Goal: Transaction & Acquisition: Purchase product/service

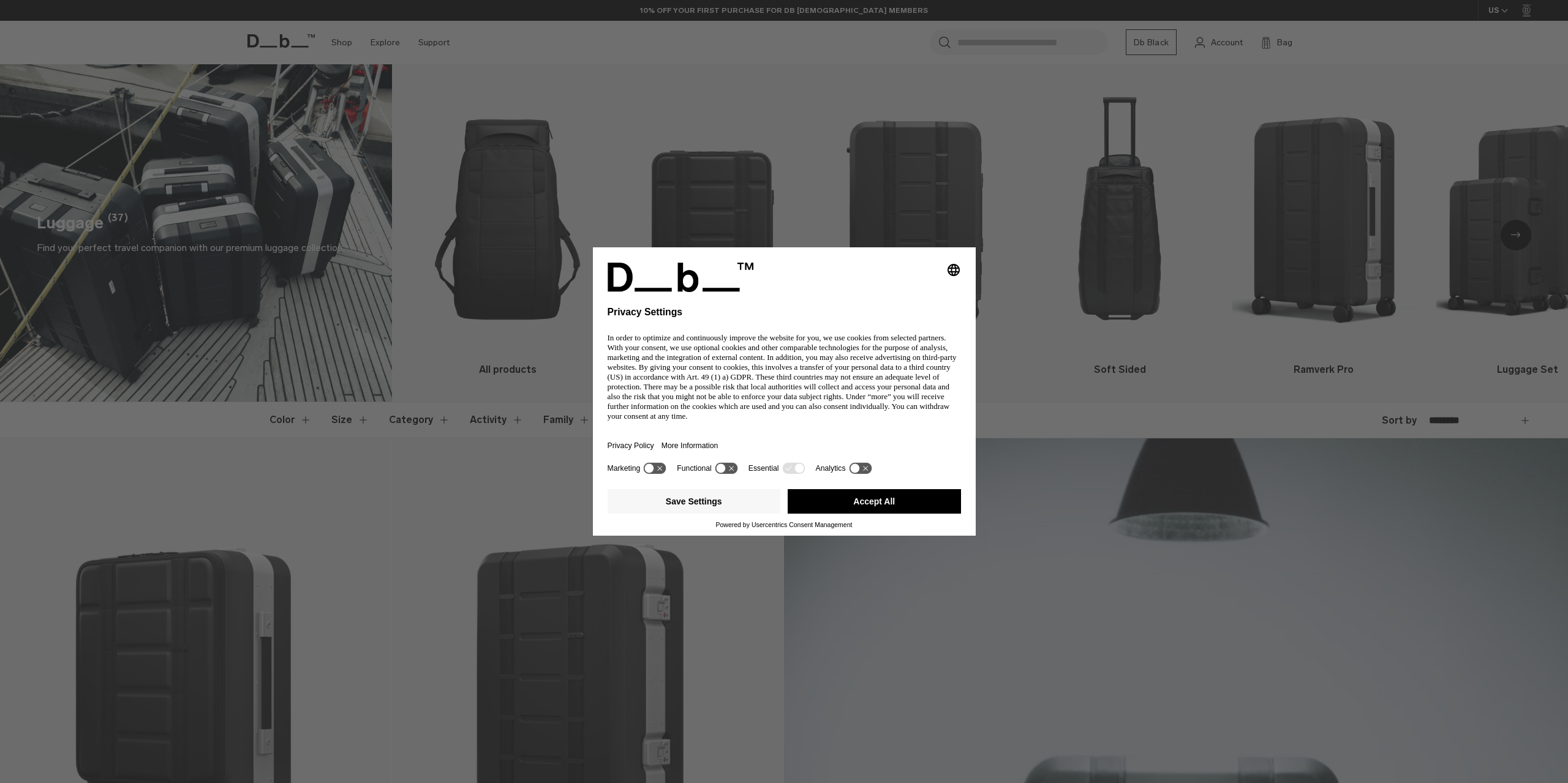
click at [683, 265] on img at bounding box center [699, 277] width 184 height 29
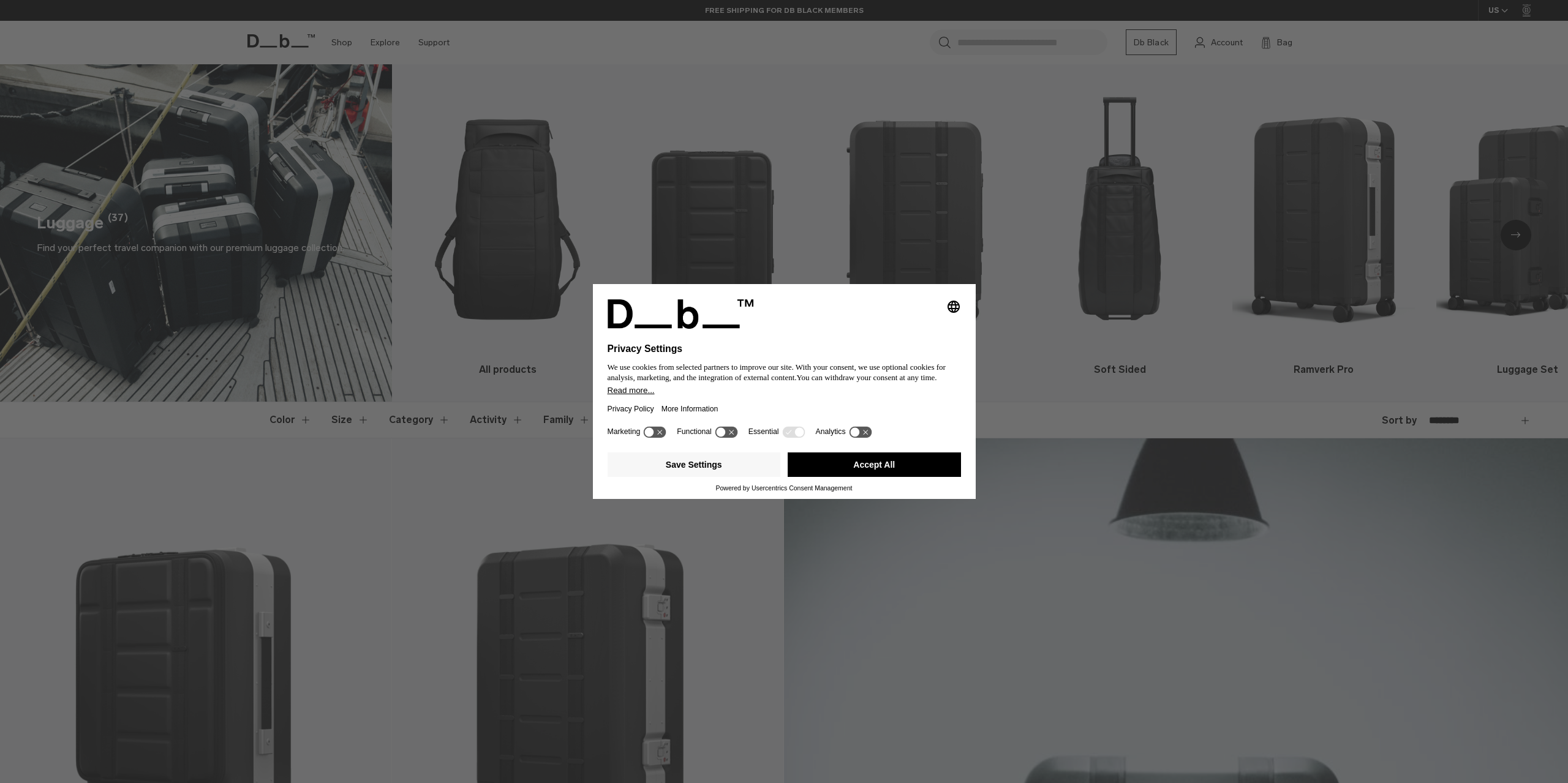
click at [879, 466] on button "Accept All" at bounding box center [875, 464] width 173 height 25
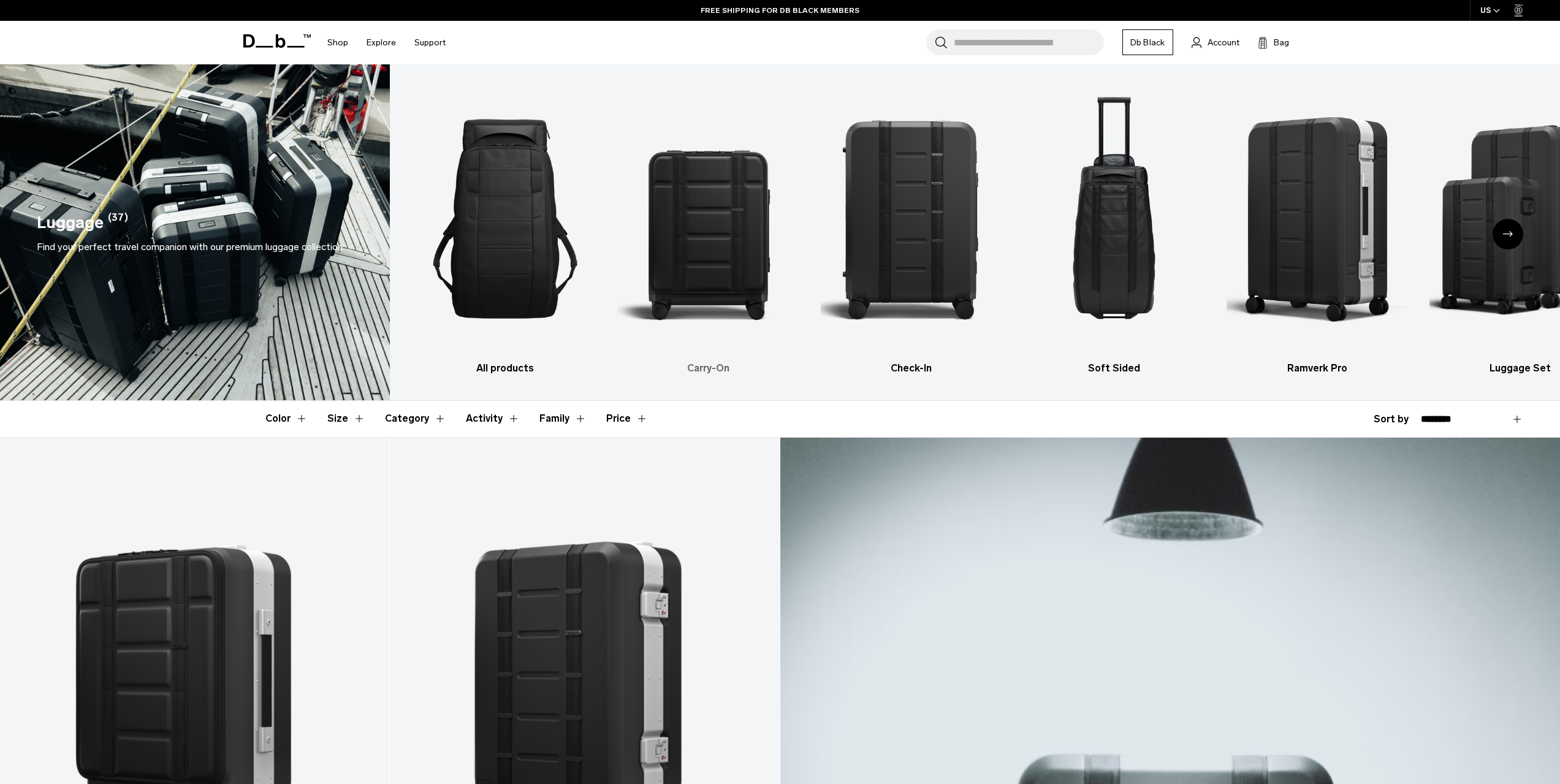
click at [719, 306] on img "2 / 6" at bounding box center [708, 219] width 181 height 272
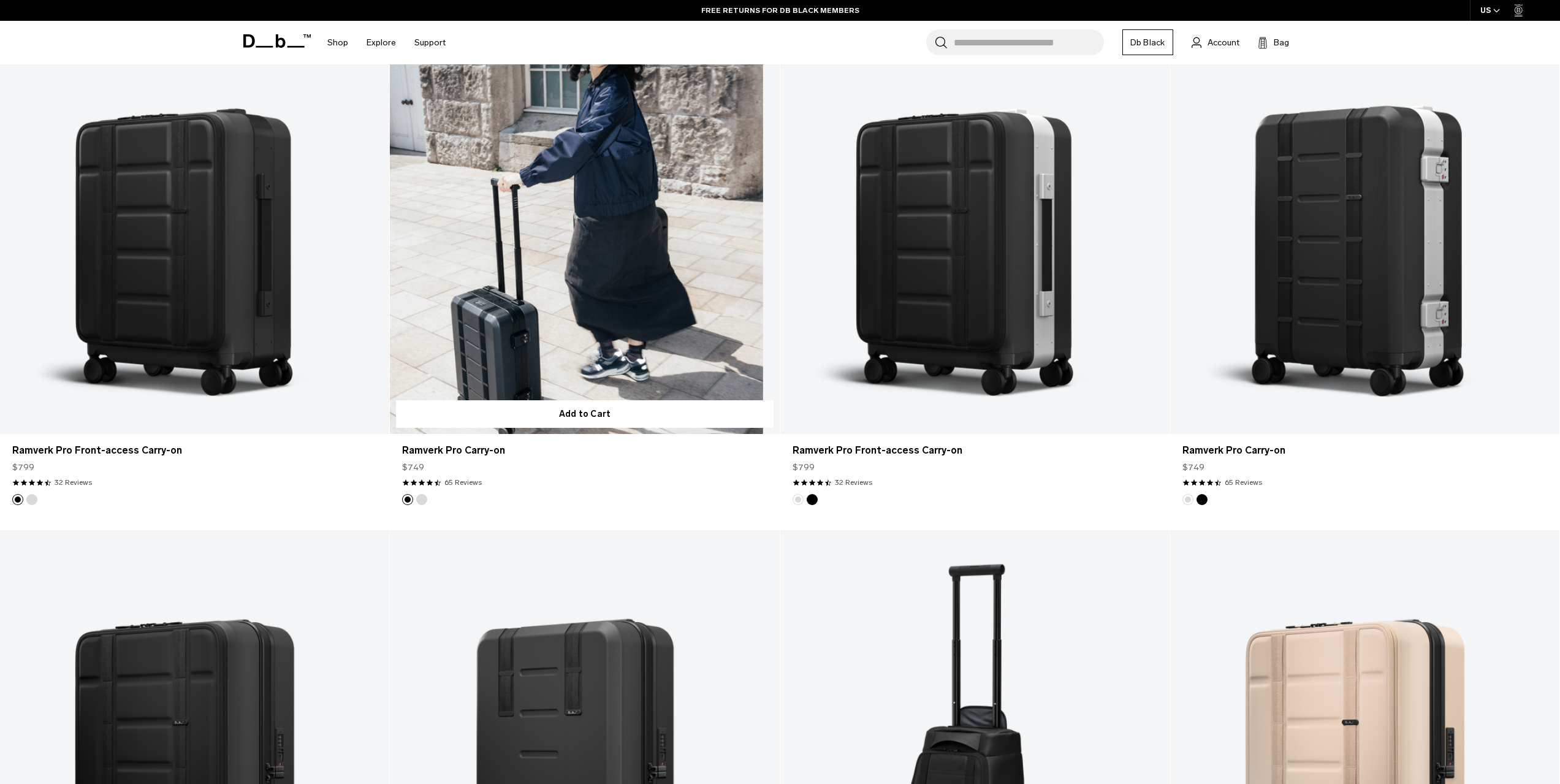
scroll to position [368, 0]
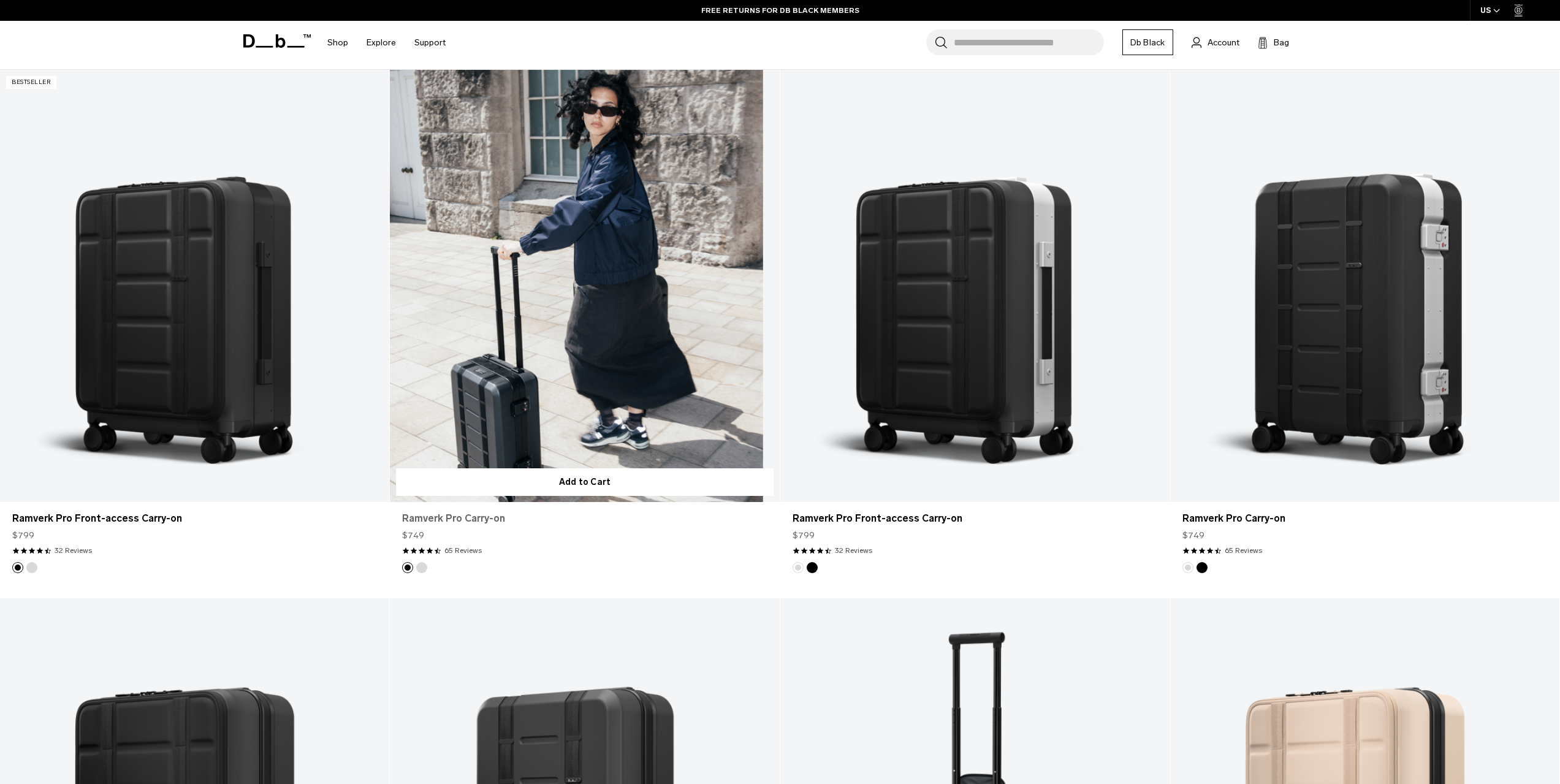
click at [471, 520] on link "Ramverk Pro Carry-on" at bounding box center [584, 518] width 365 height 15
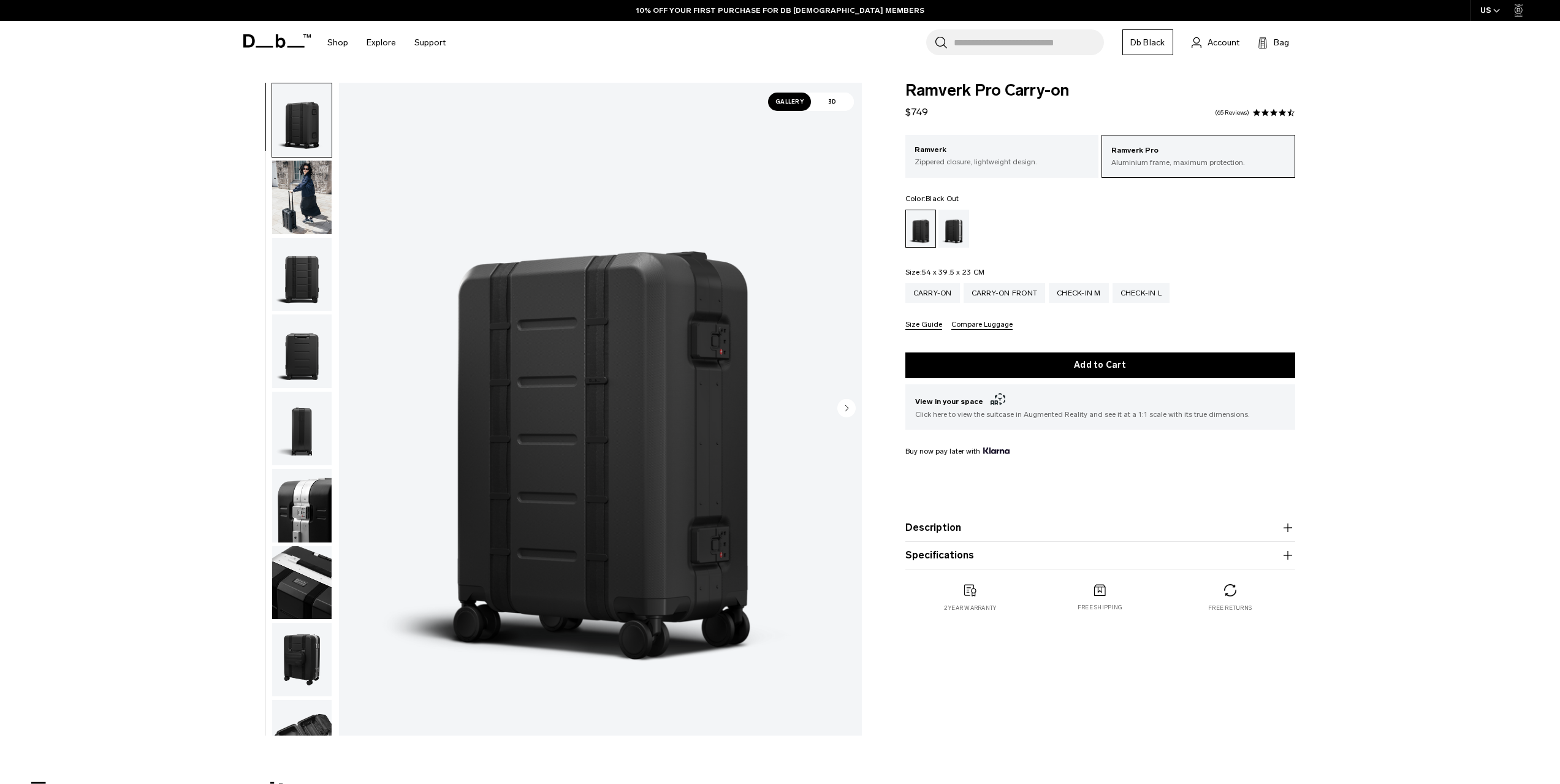
click at [307, 218] on img "button" at bounding box center [302, 198] width 59 height 73
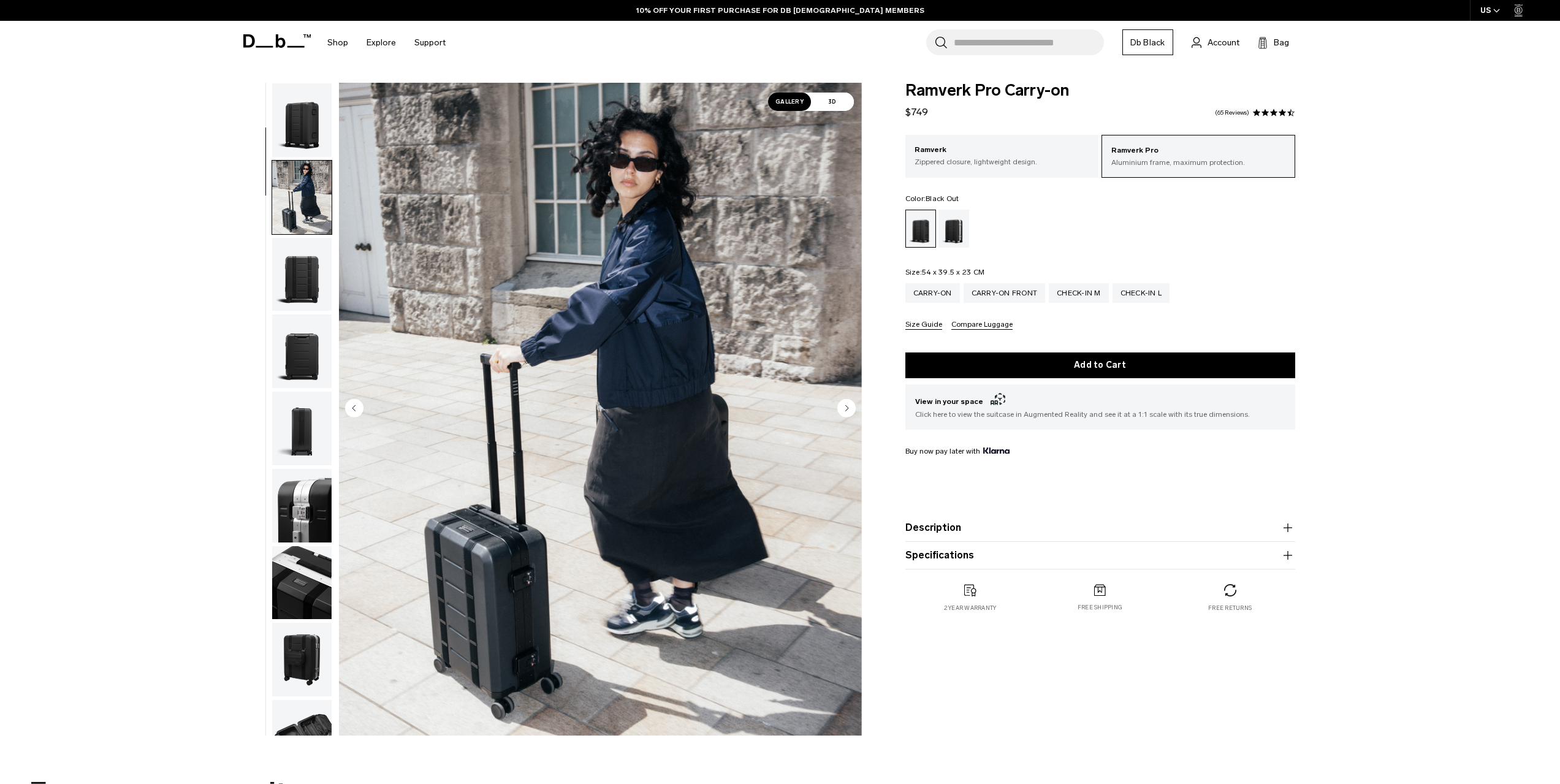
scroll to position [77, 0]
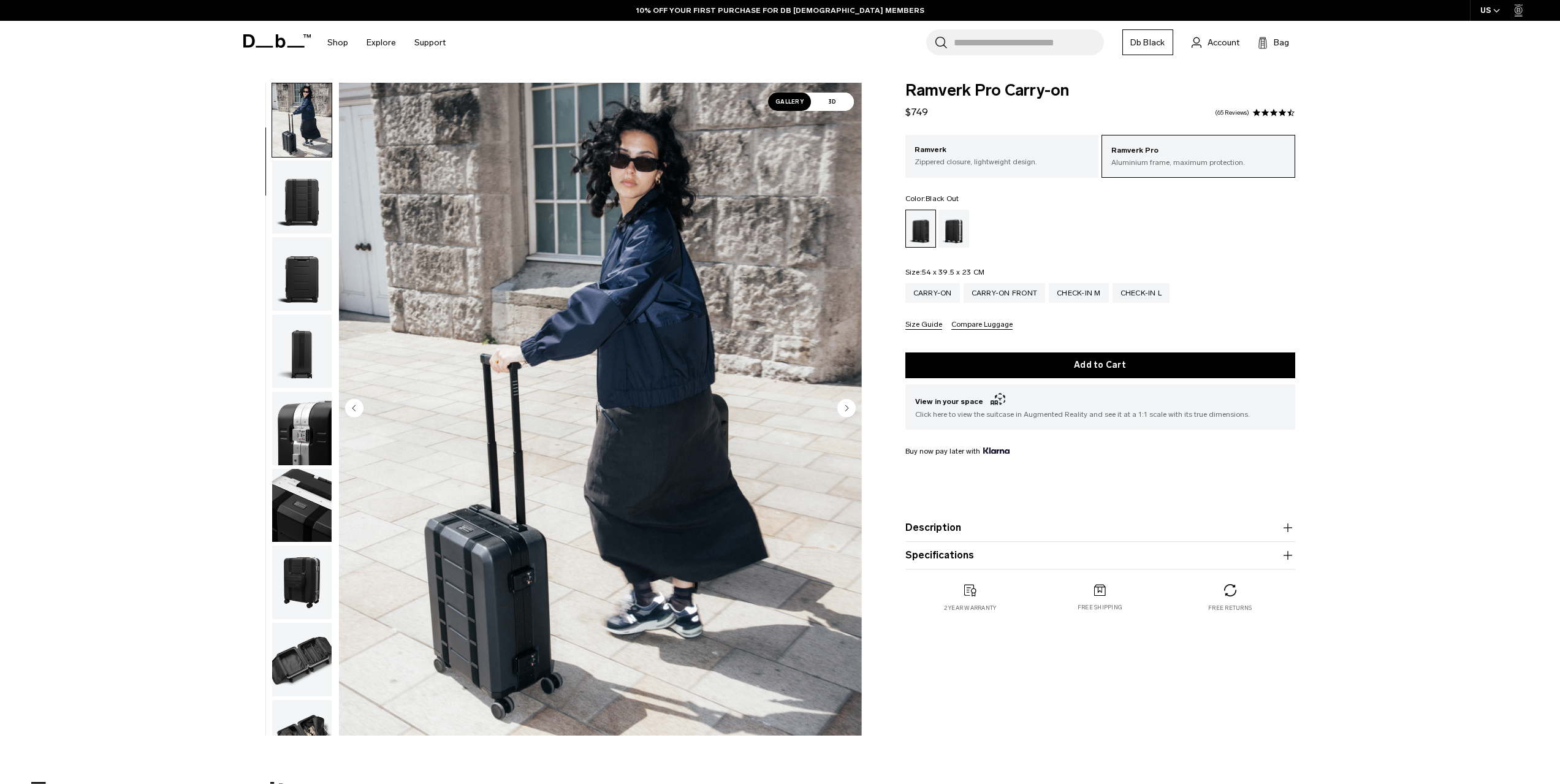
click at [308, 263] on img "button" at bounding box center [302, 274] width 59 height 73
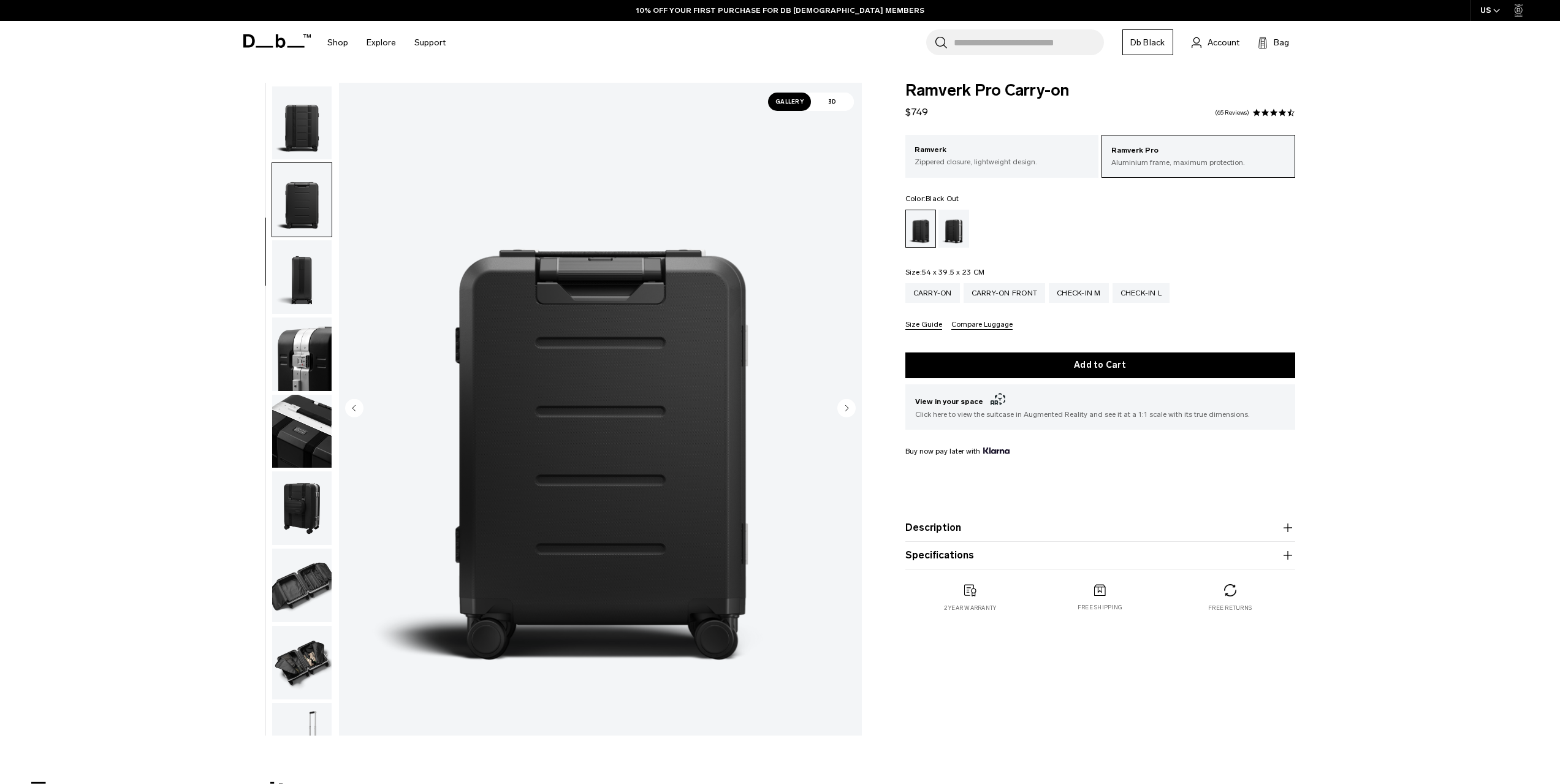
scroll to position [231, 0]
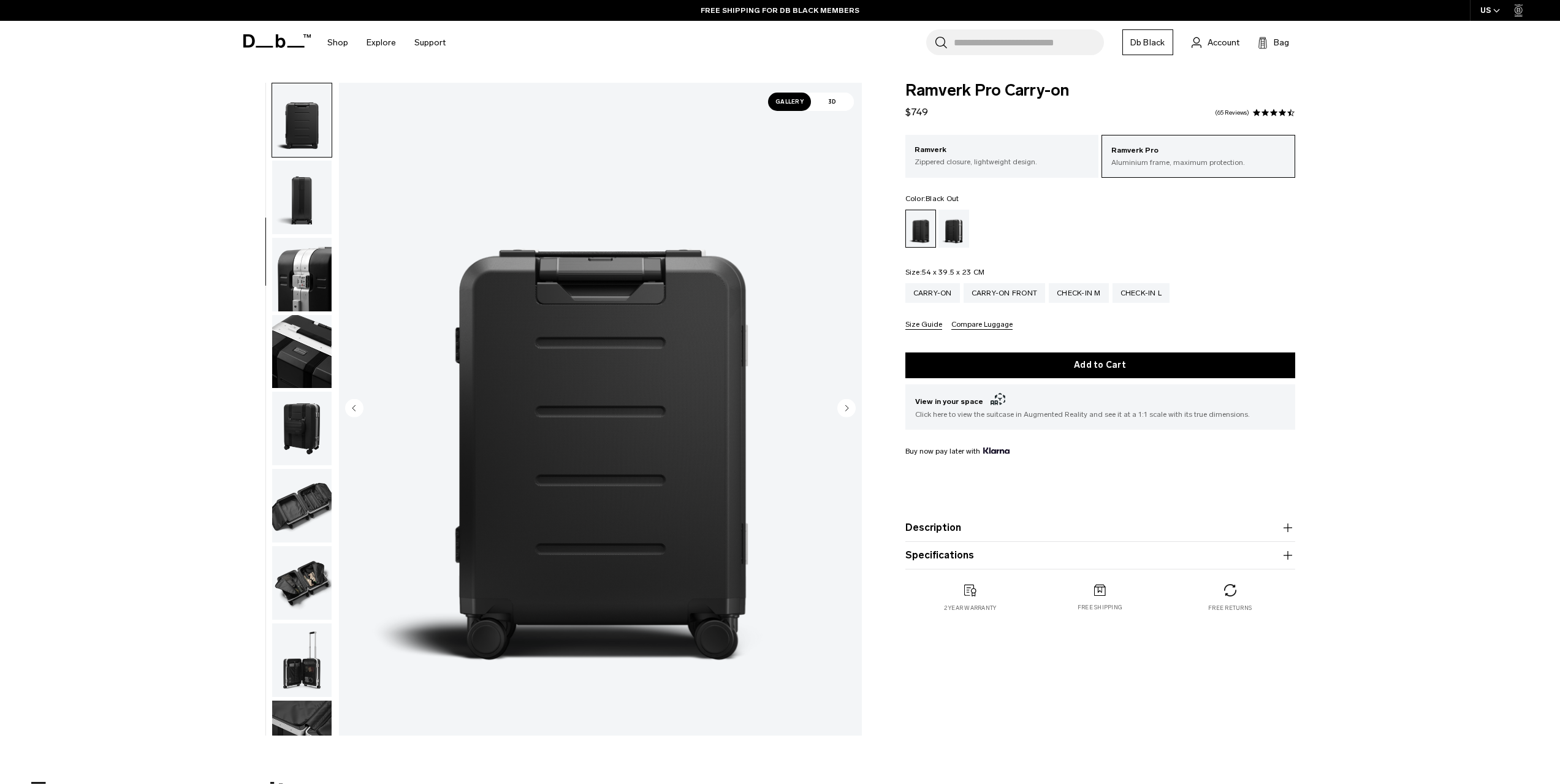
click at [1161, 562] on button "Specifications" at bounding box center [1100, 555] width 390 height 15
click at [957, 230] on div "Silver" at bounding box center [954, 228] width 31 height 38
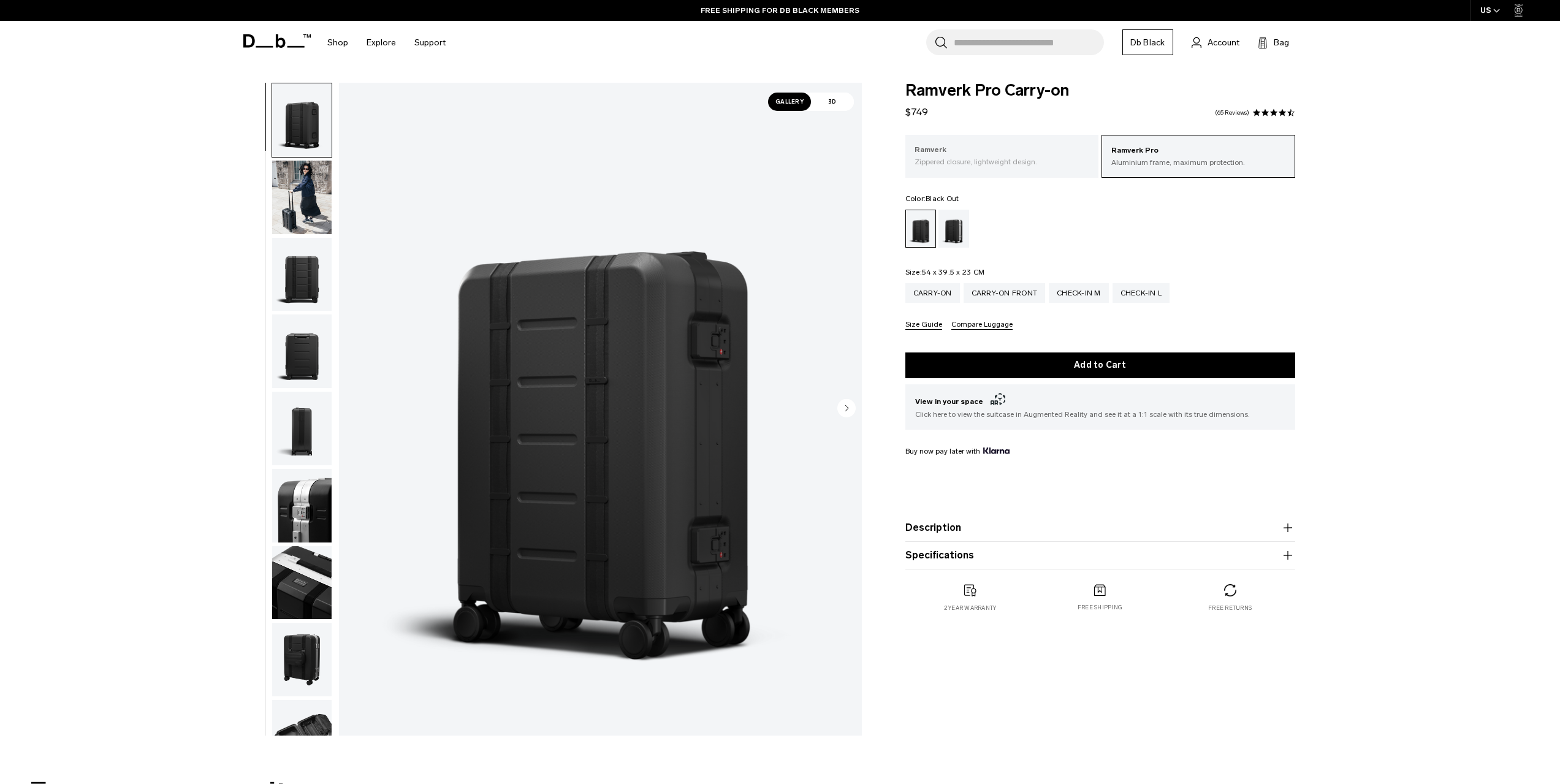
click at [1001, 144] on p "Ramverk" at bounding box center [1002, 150] width 175 height 12
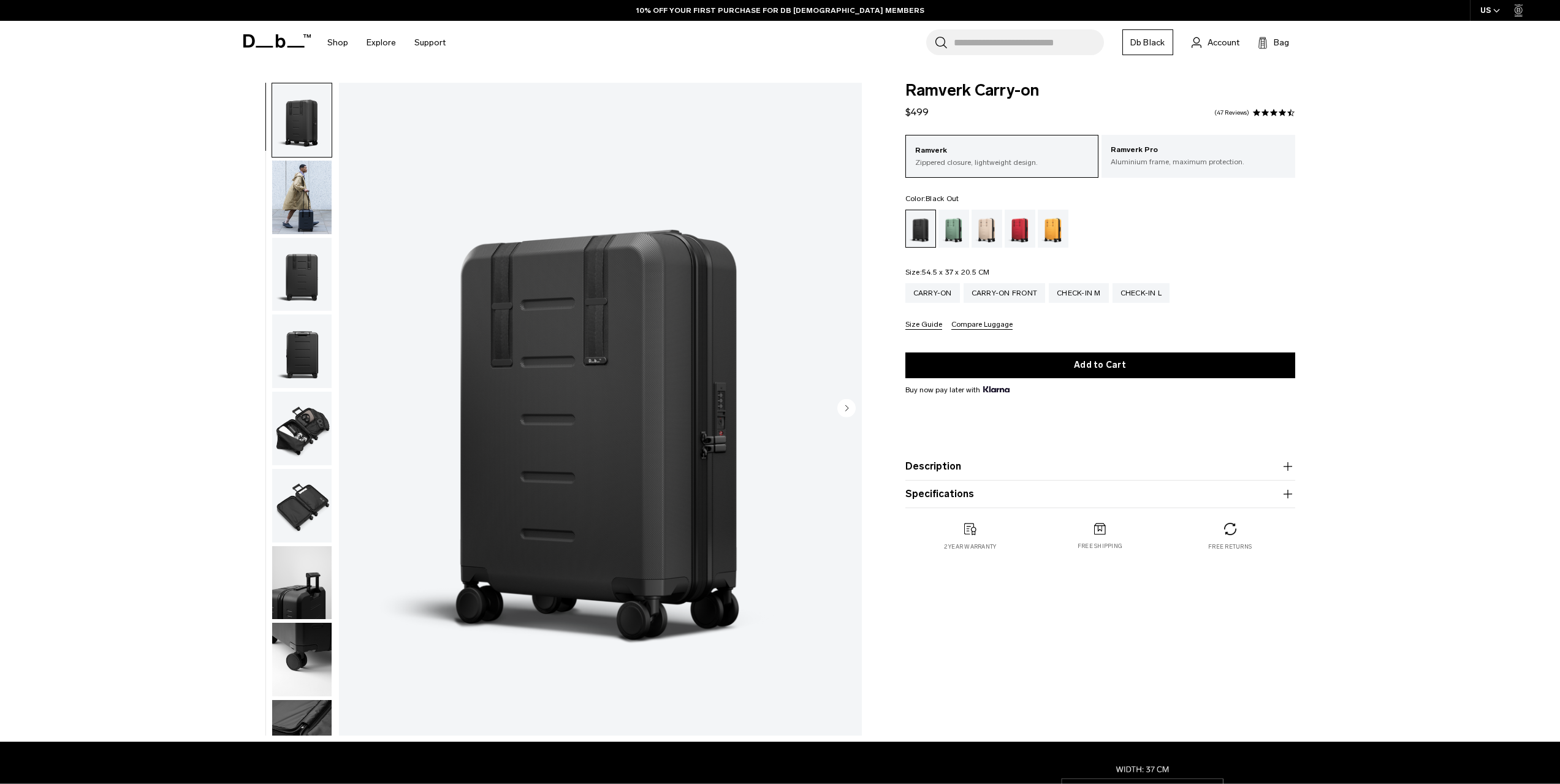
click at [1072, 488] on button "Specifications" at bounding box center [1100, 494] width 390 height 15
click at [322, 343] on img "button" at bounding box center [302, 351] width 59 height 73
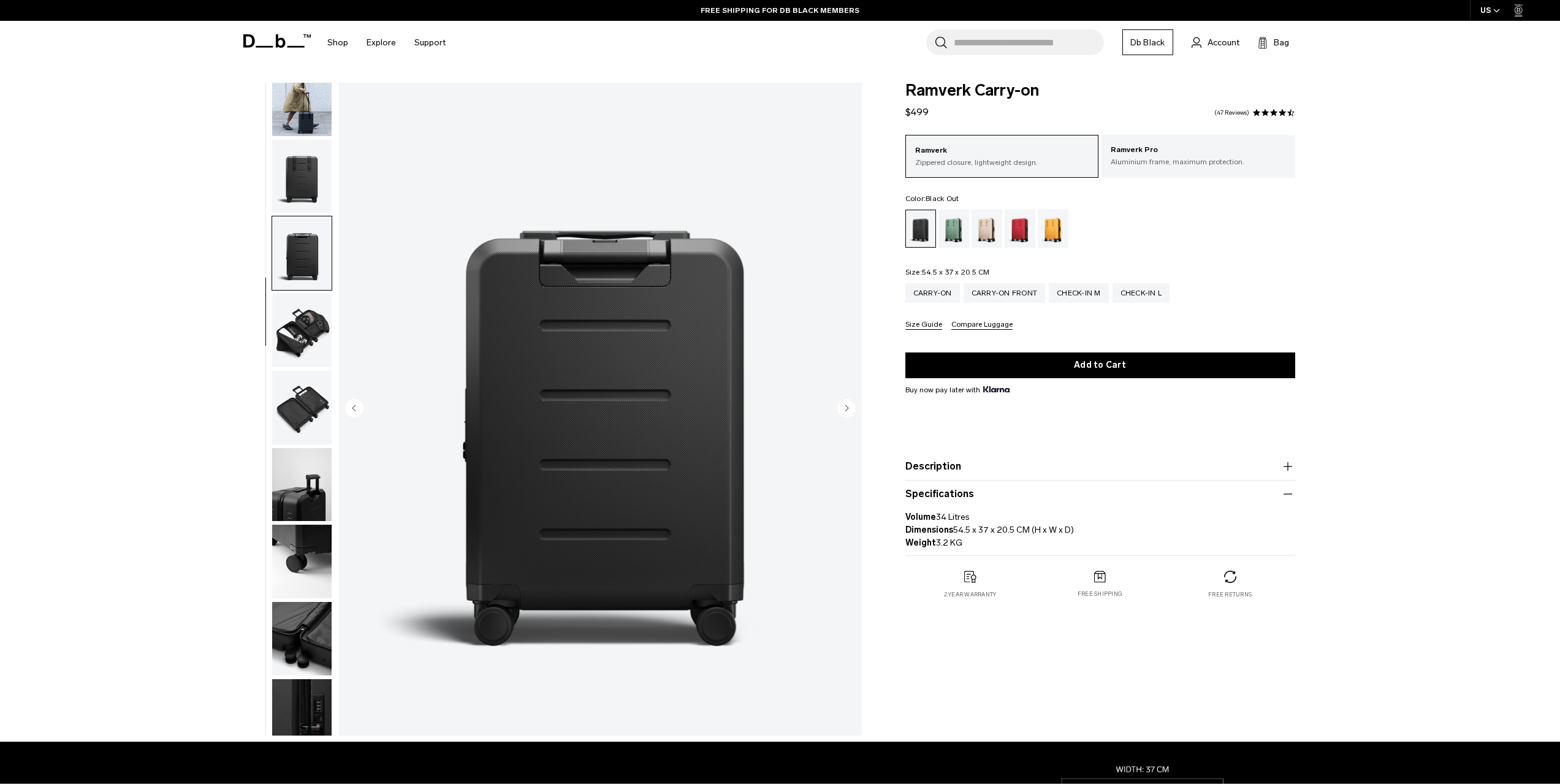
scroll to position [116, 0]
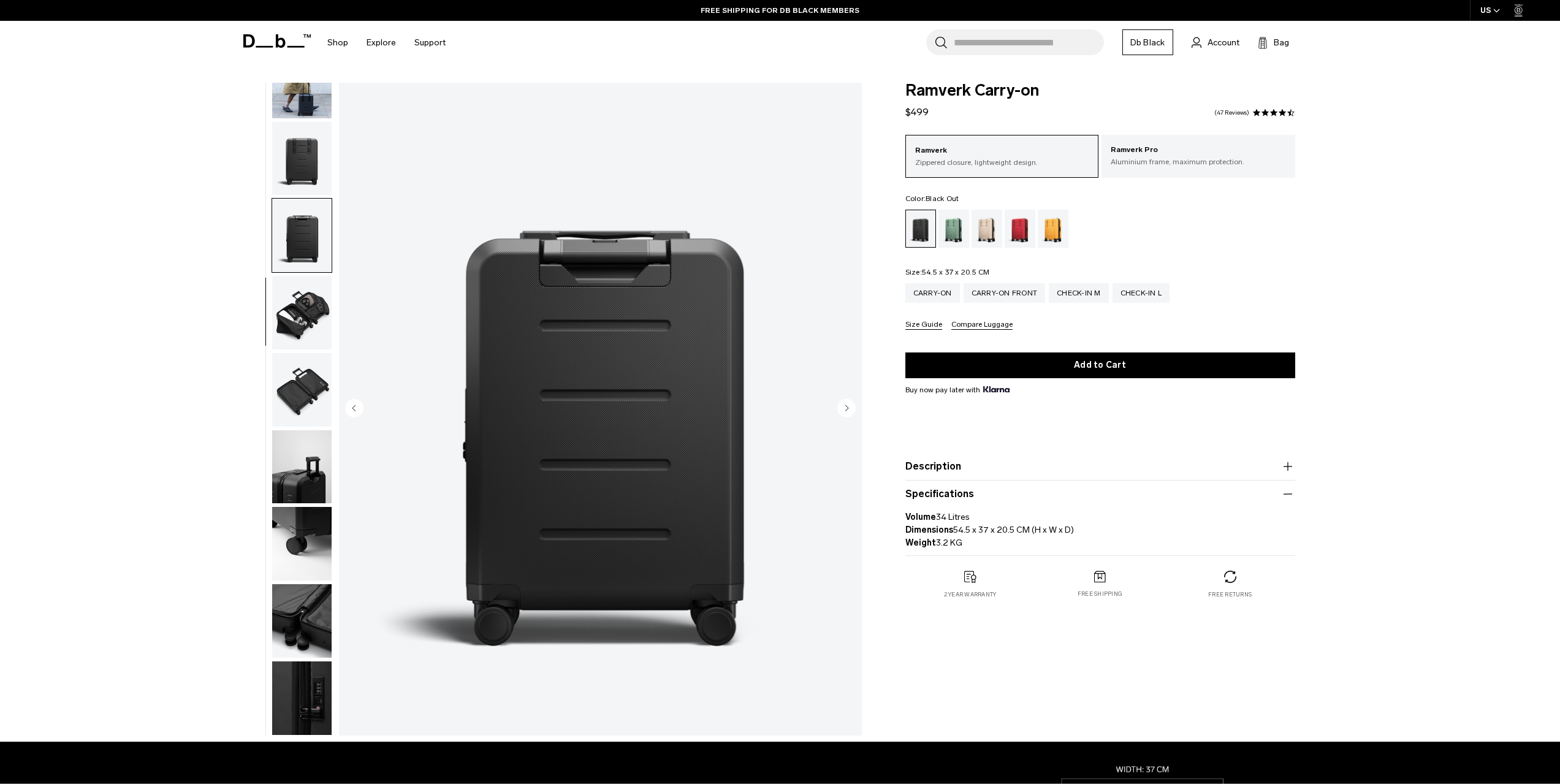
click at [306, 161] on img "button" at bounding box center [302, 159] width 59 height 73
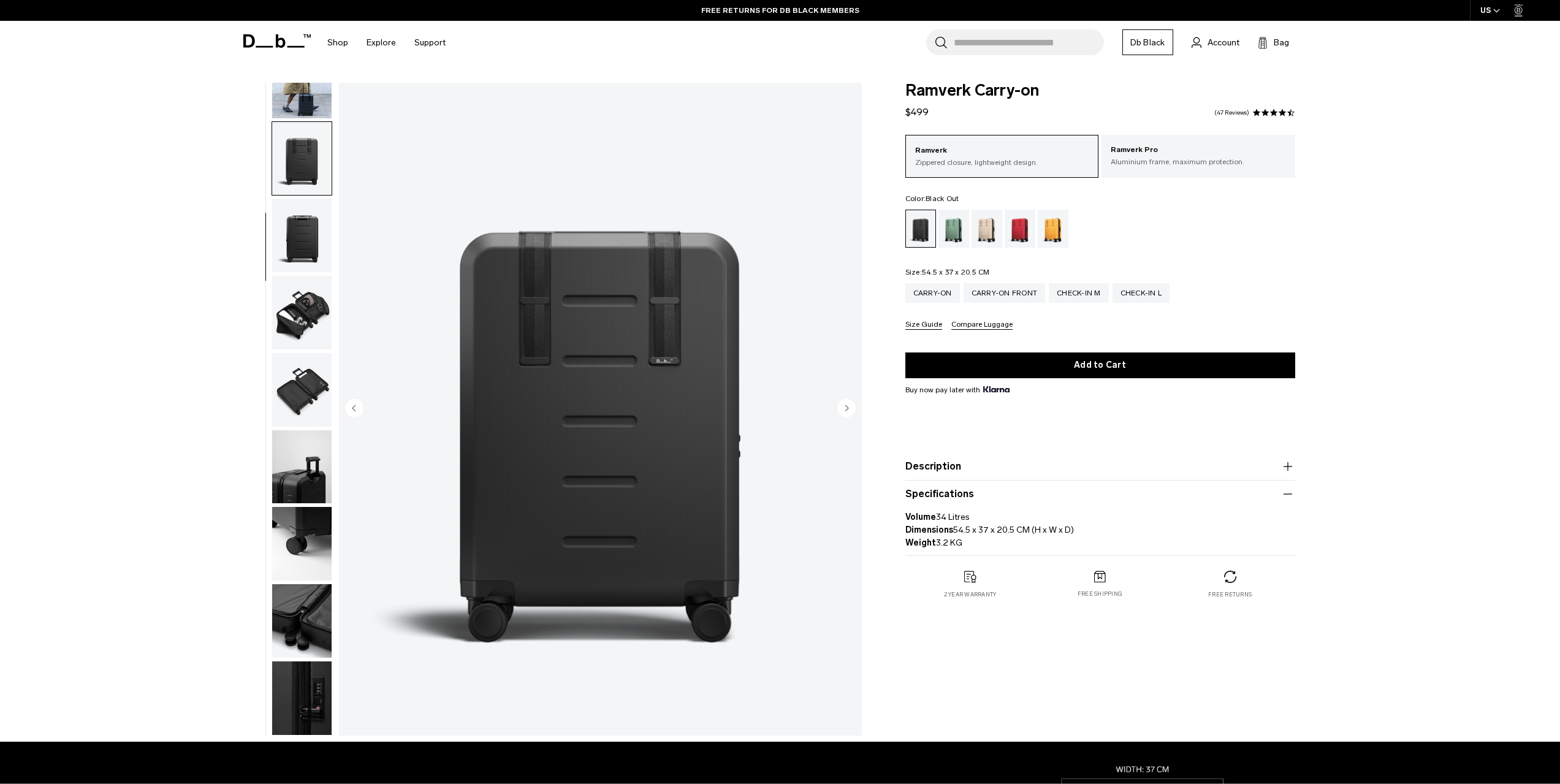
click at [302, 324] on img "button" at bounding box center [302, 312] width 59 height 73
